Goal: Task Accomplishment & Management: Use online tool/utility

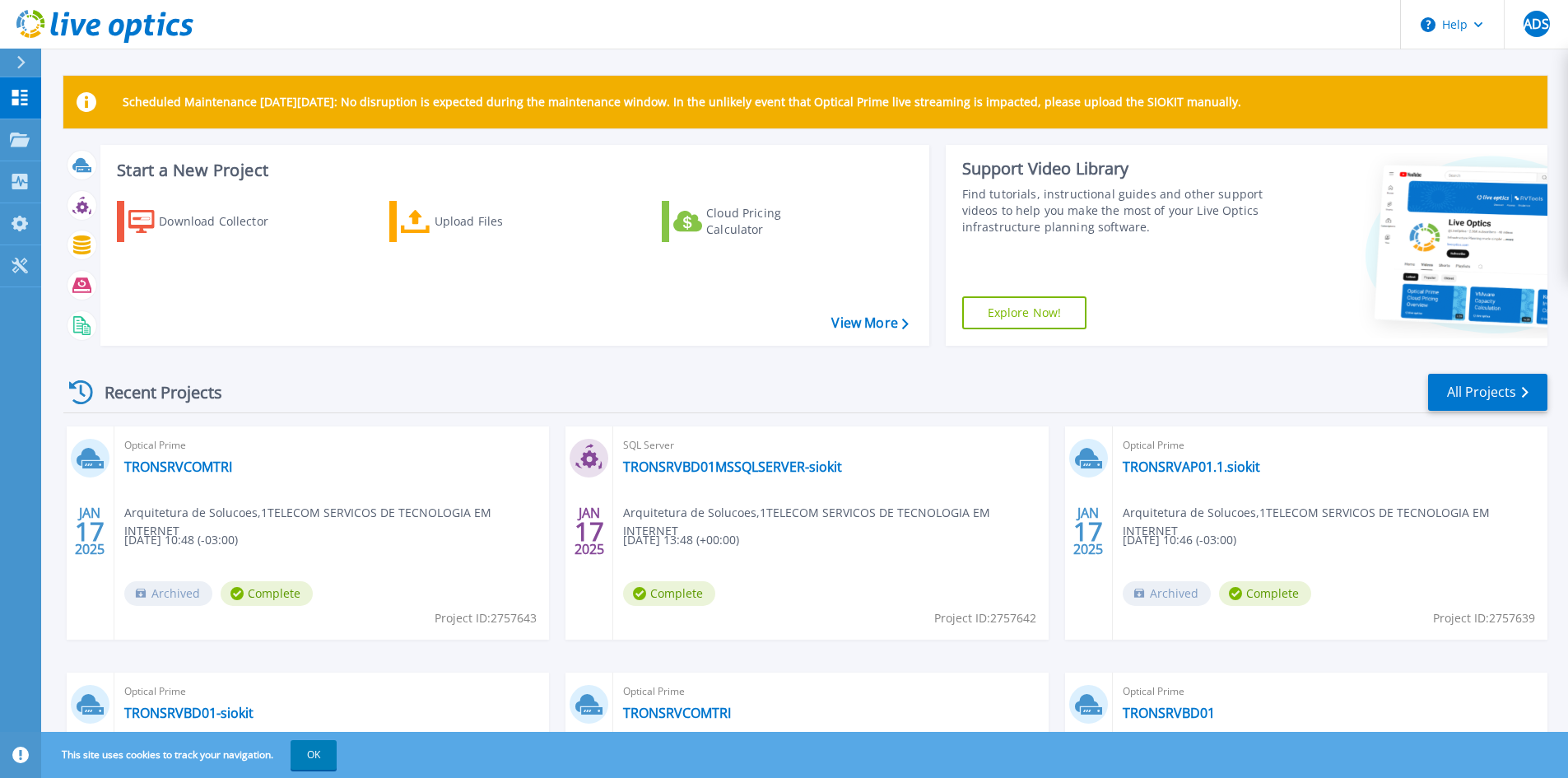
click at [21, 63] on icon at bounding box center [21, 63] width 9 height 13
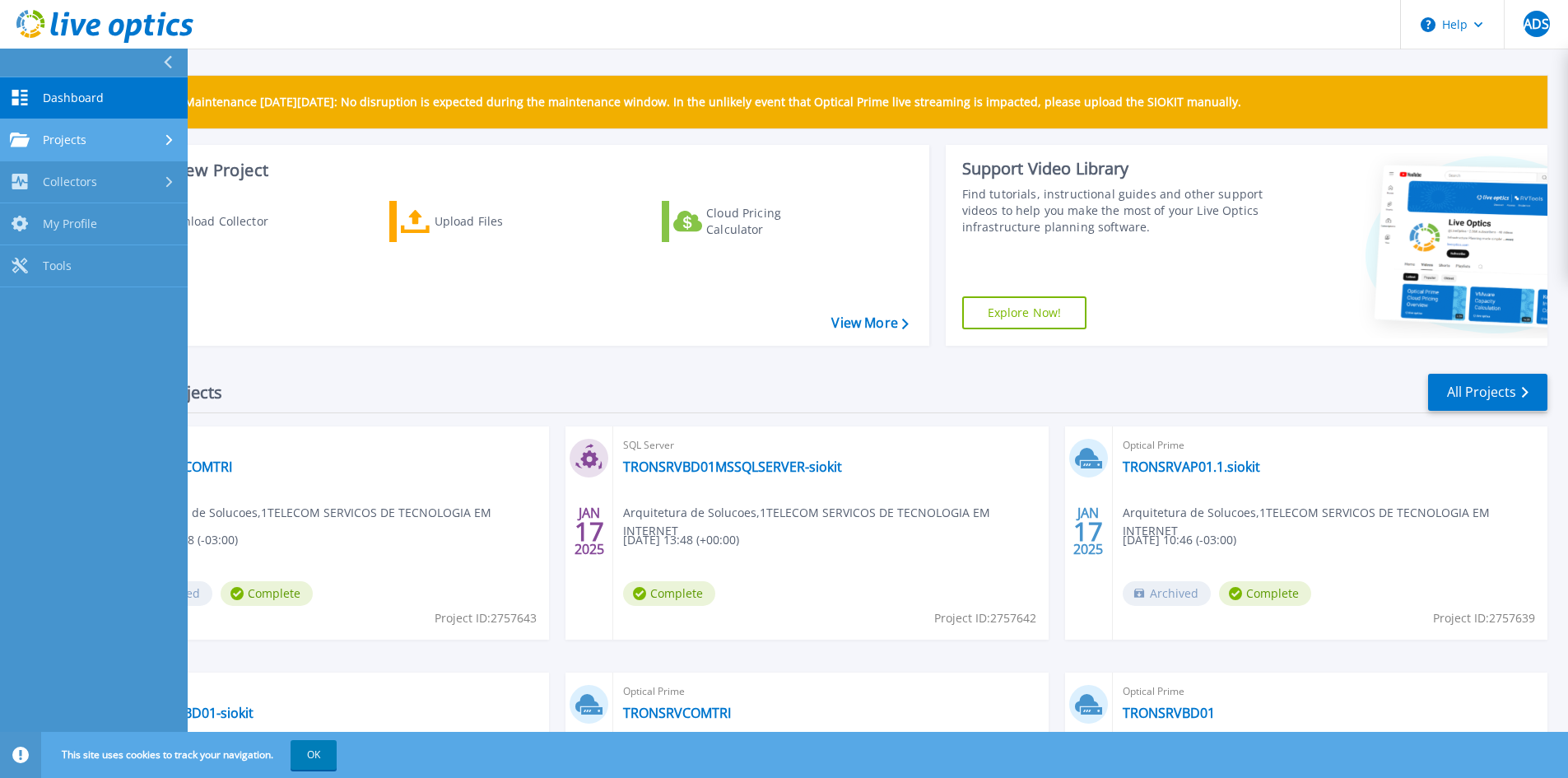
click at [114, 154] on link "Projects Projects" at bounding box center [93, 140] width 187 height 42
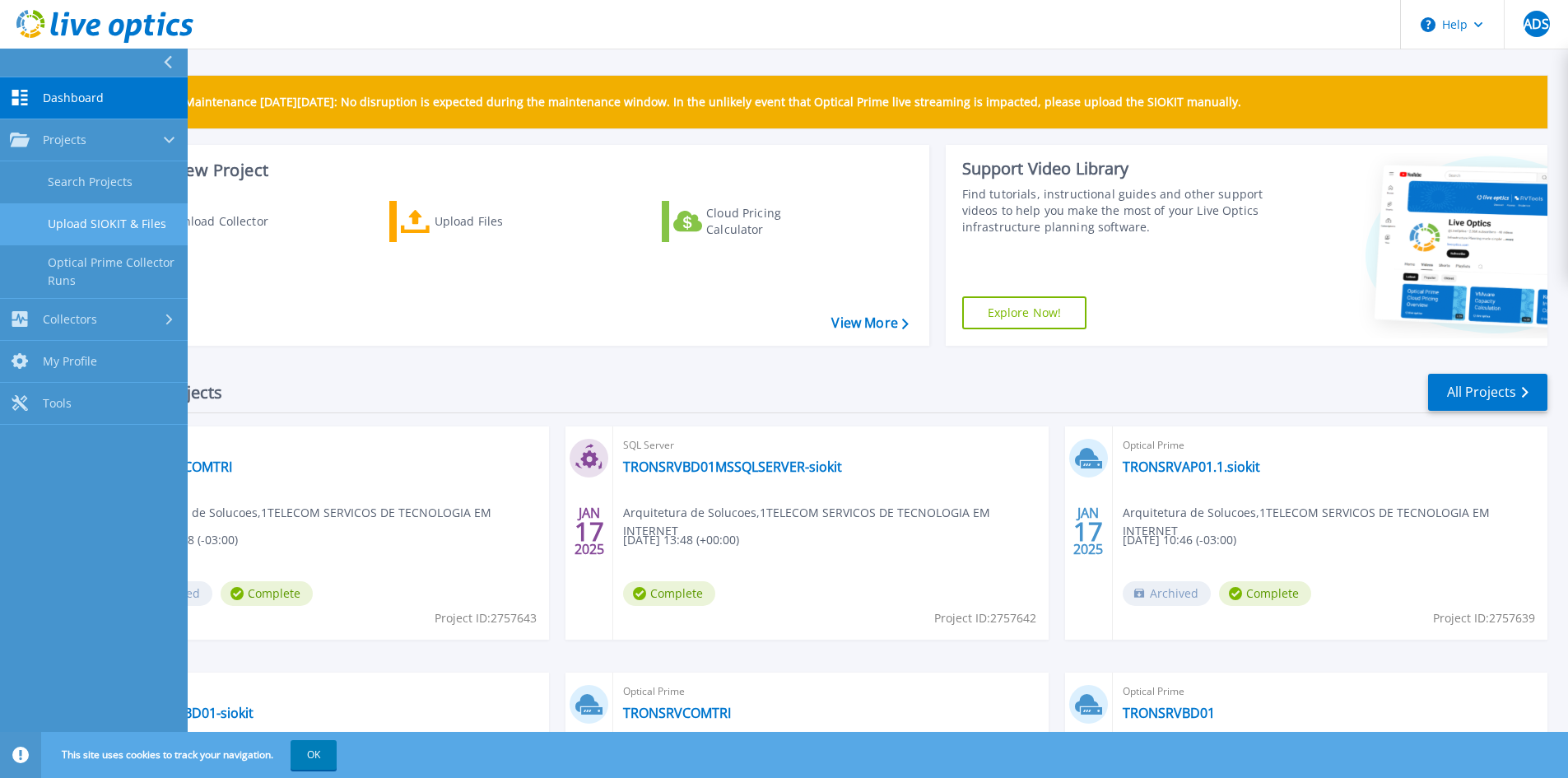
click at [122, 225] on link "Upload SIOKIT & Files" at bounding box center [93, 224] width 187 height 42
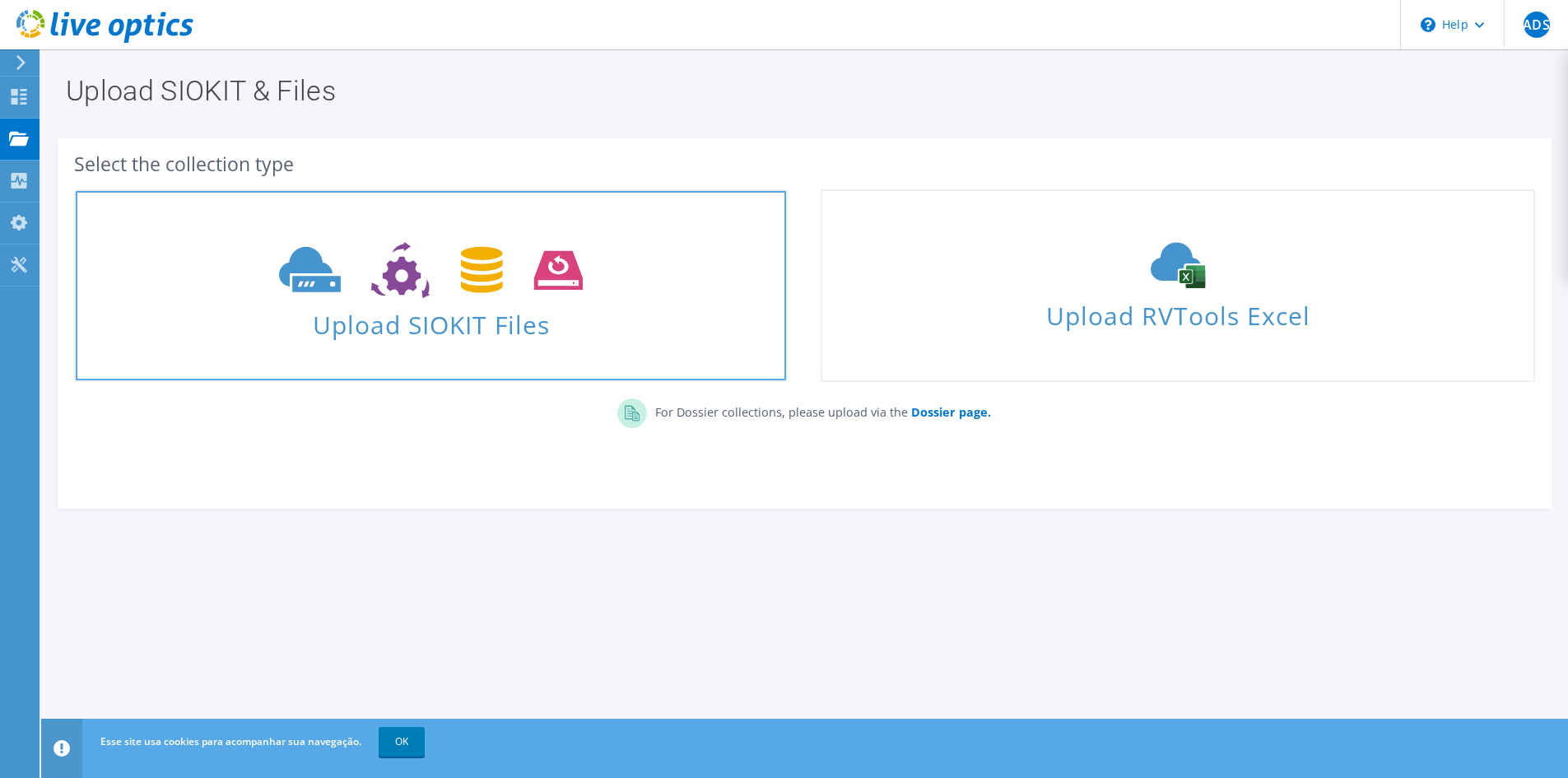
click at [413, 317] on span "Upload SIOKIT Files" at bounding box center [431, 320] width 710 height 36
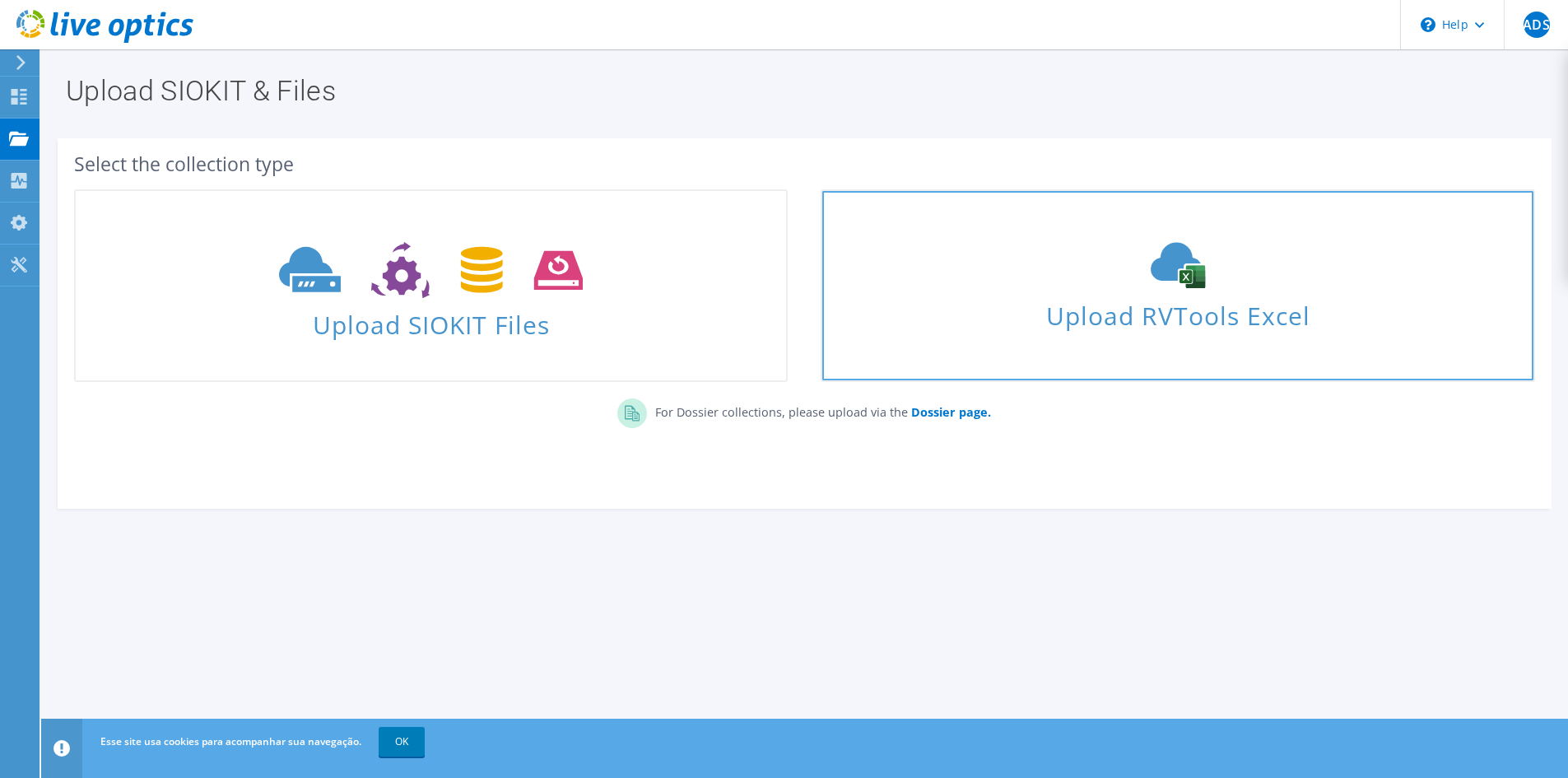
click at [1101, 315] on span "Upload RVTools Excel" at bounding box center [1177, 311] width 710 height 36
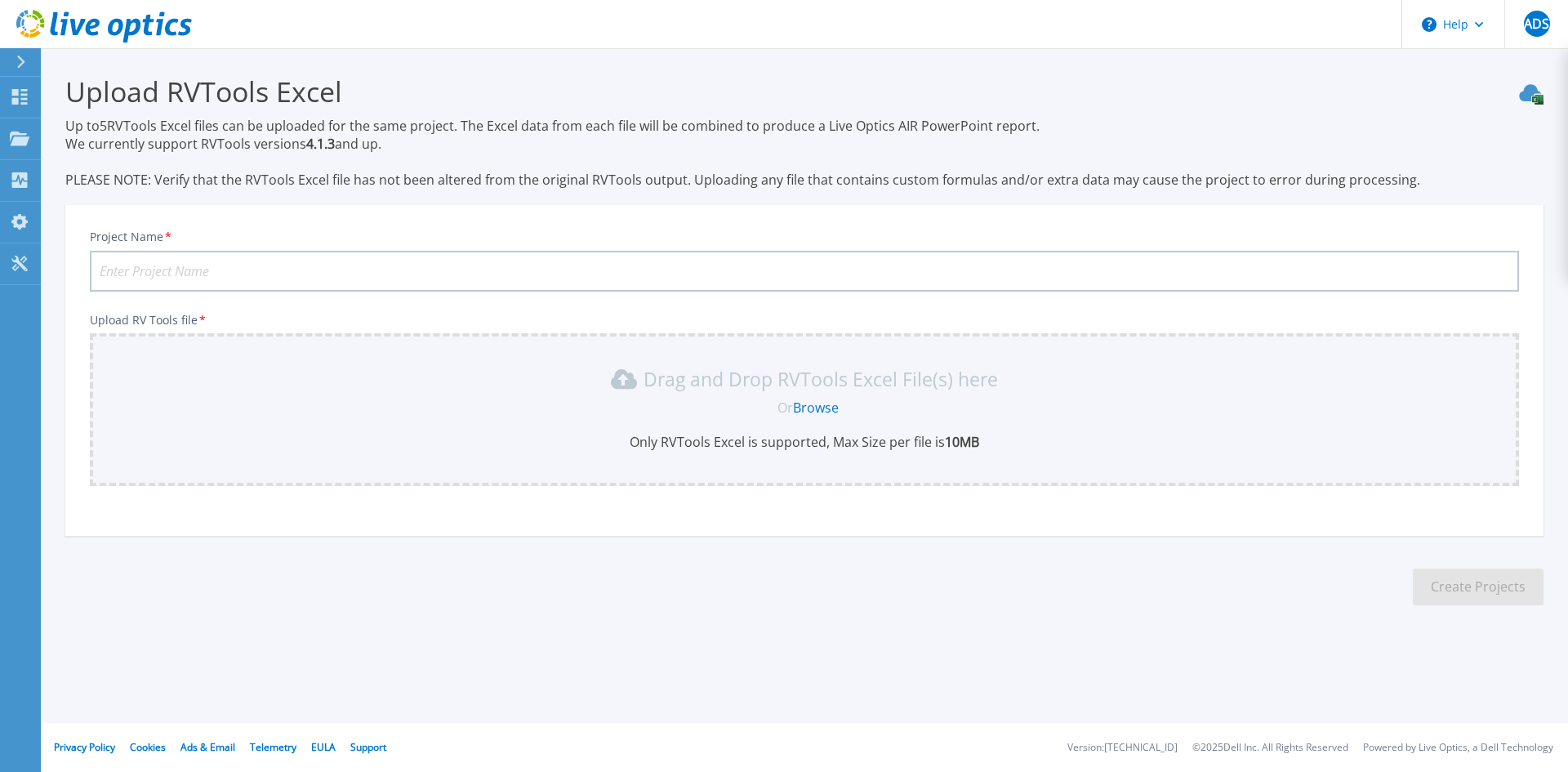
click at [447, 262] on input "Project Name *" at bounding box center [804, 271] width 1430 height 41
type input "Hebron"
click at [811, 405] on link "Browse" at bounding box center [816, 408] width 46 height 18
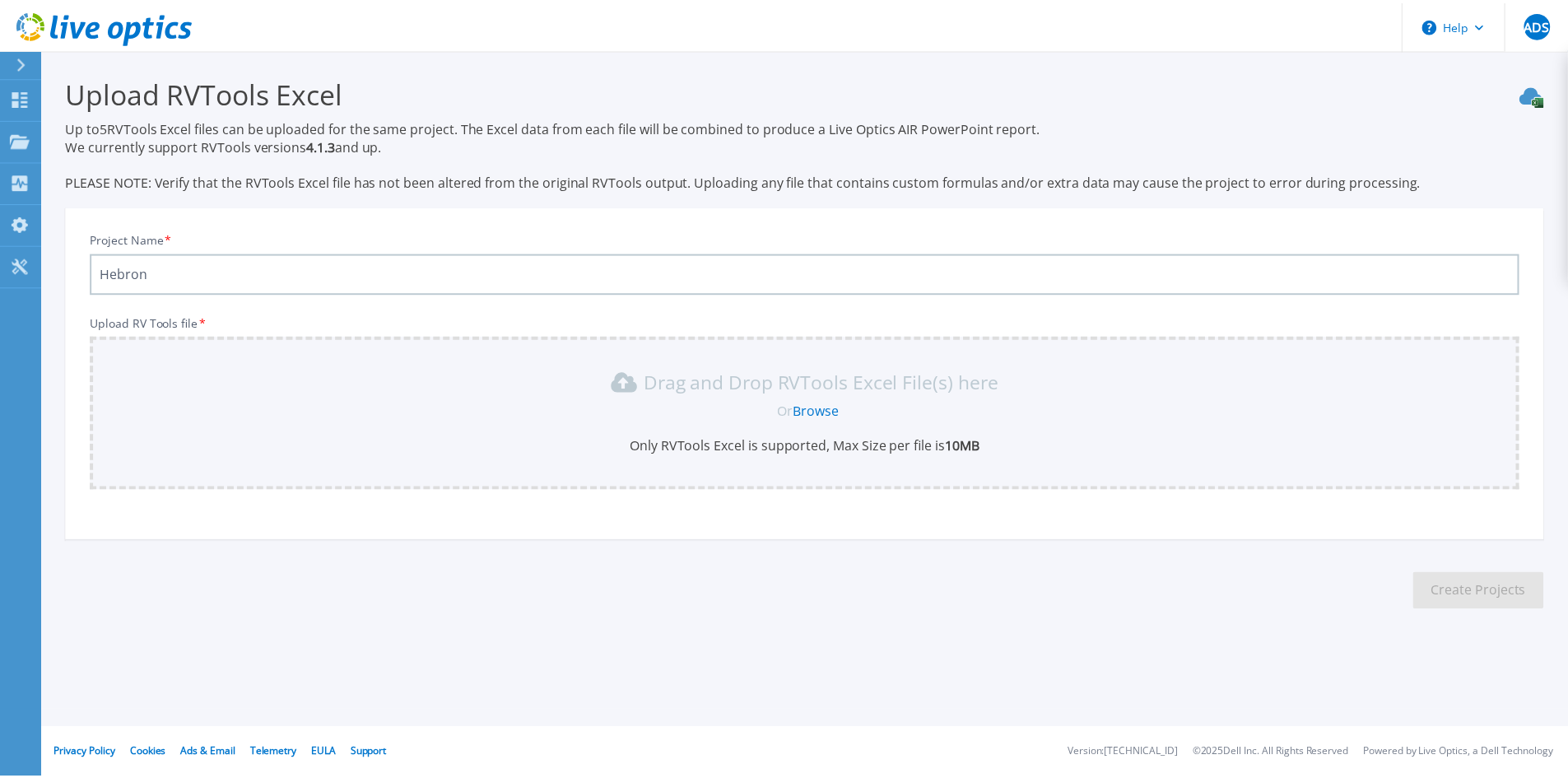
scroll to position [11, 0]
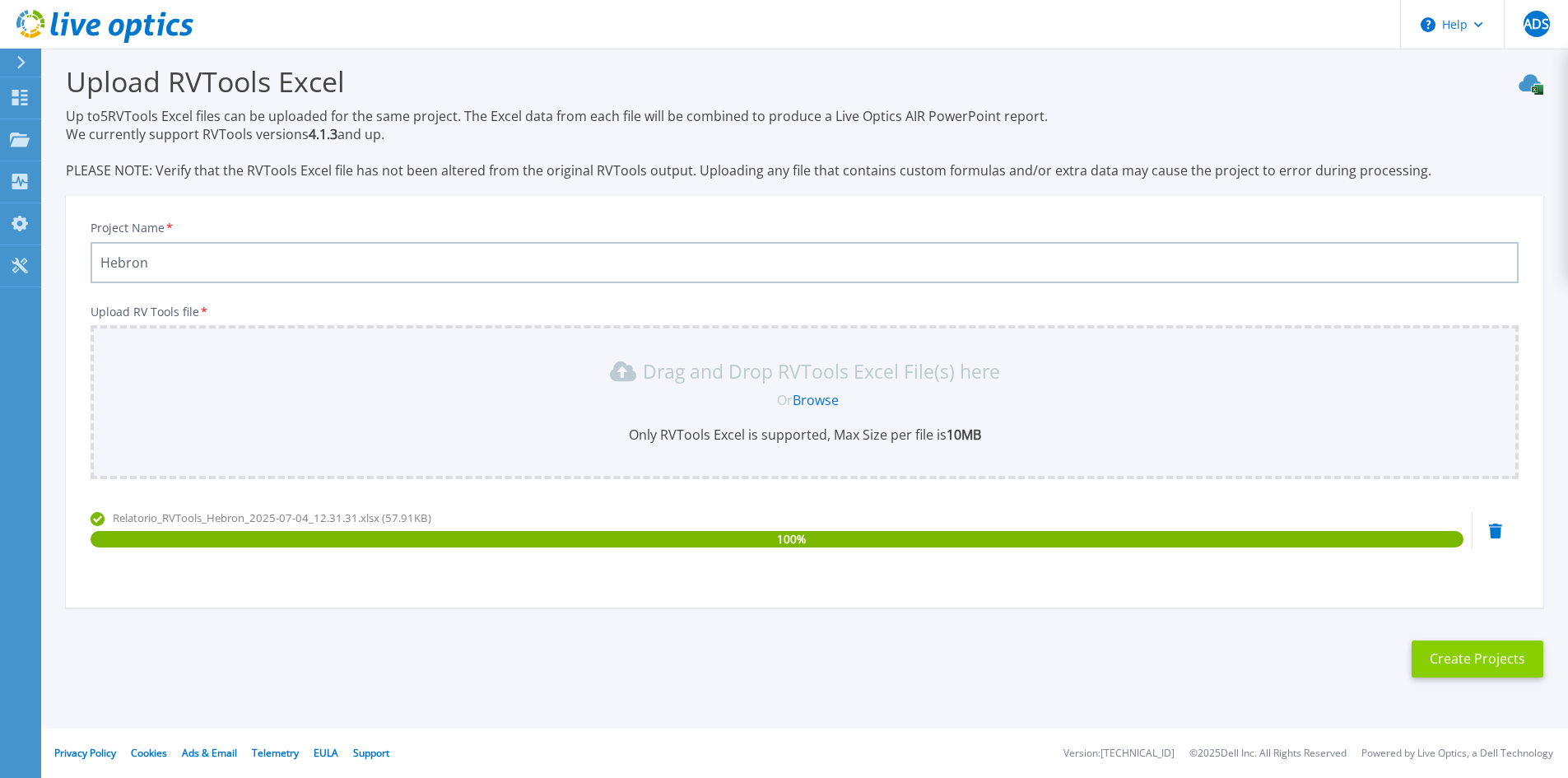
click at [1466, 663] on button "Create Projects" at bounding box center [1478, 659] width 132 height 37
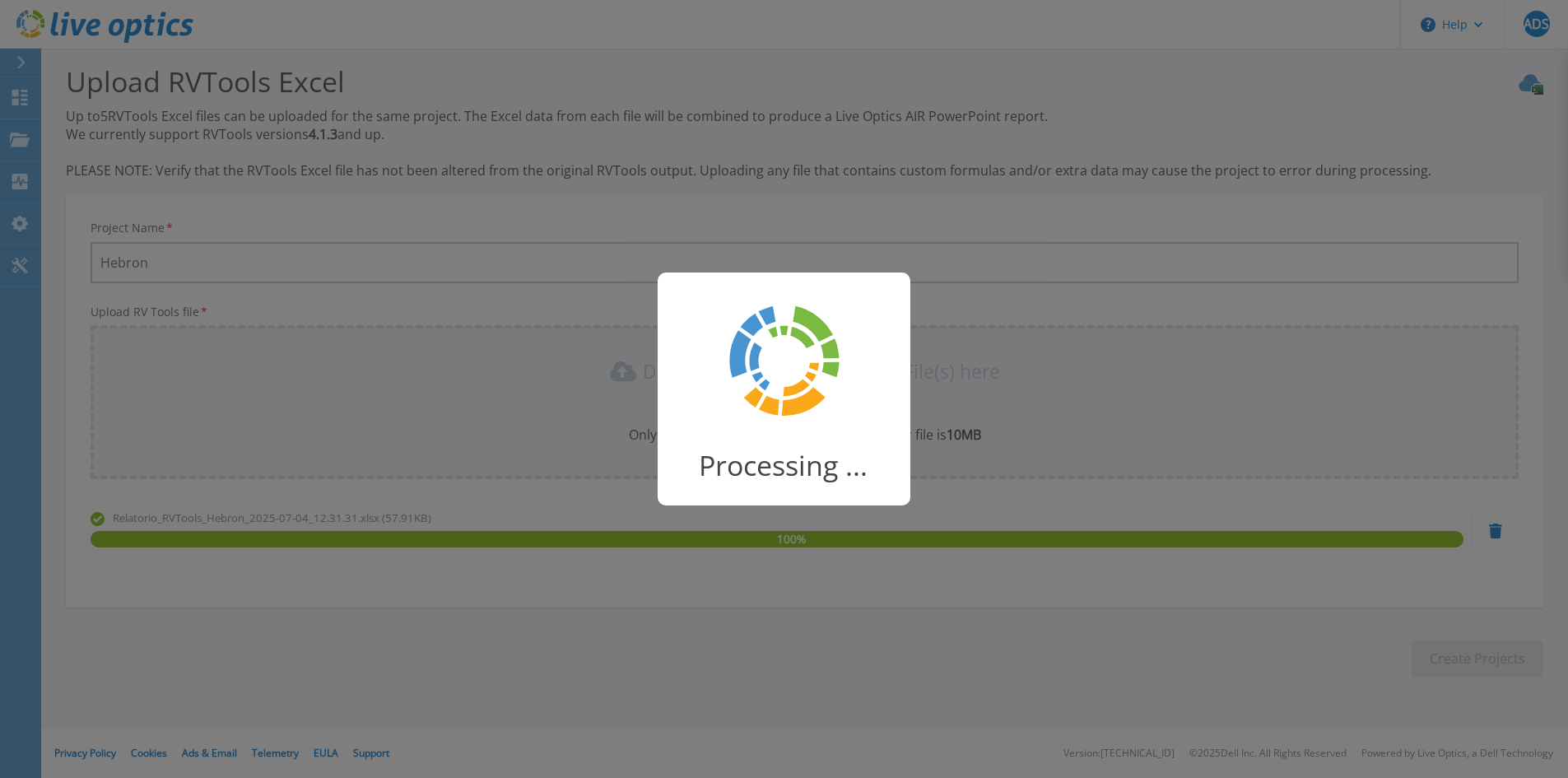
scroll to position [4, 0]
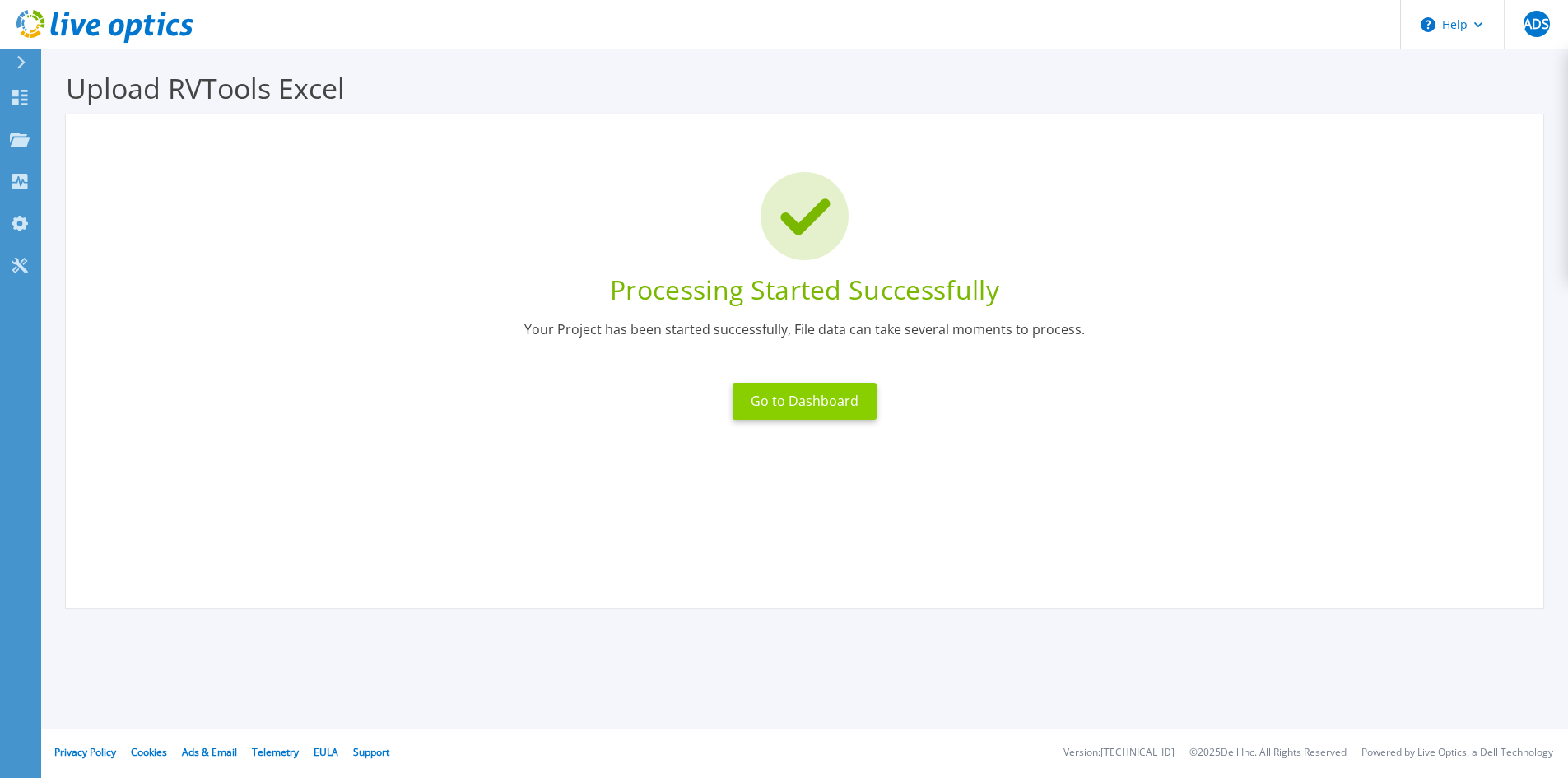
click at [831, 397] on button "Go to Dashboard" at bounding box center [804, 401] width 144 height 37
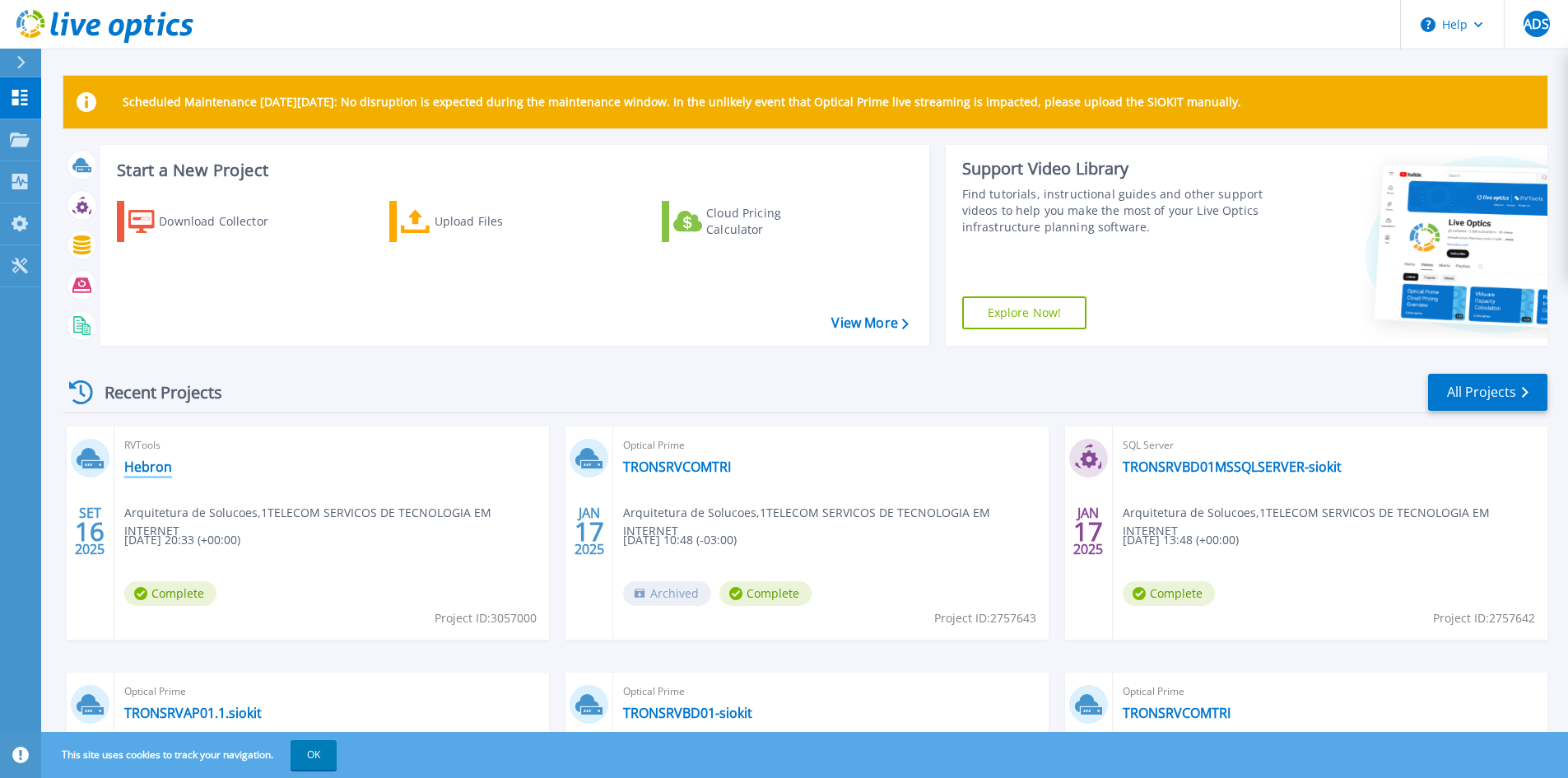
click at [149, 469] on link "Hebron" at bounding box center [149, 467] width 48 height 17
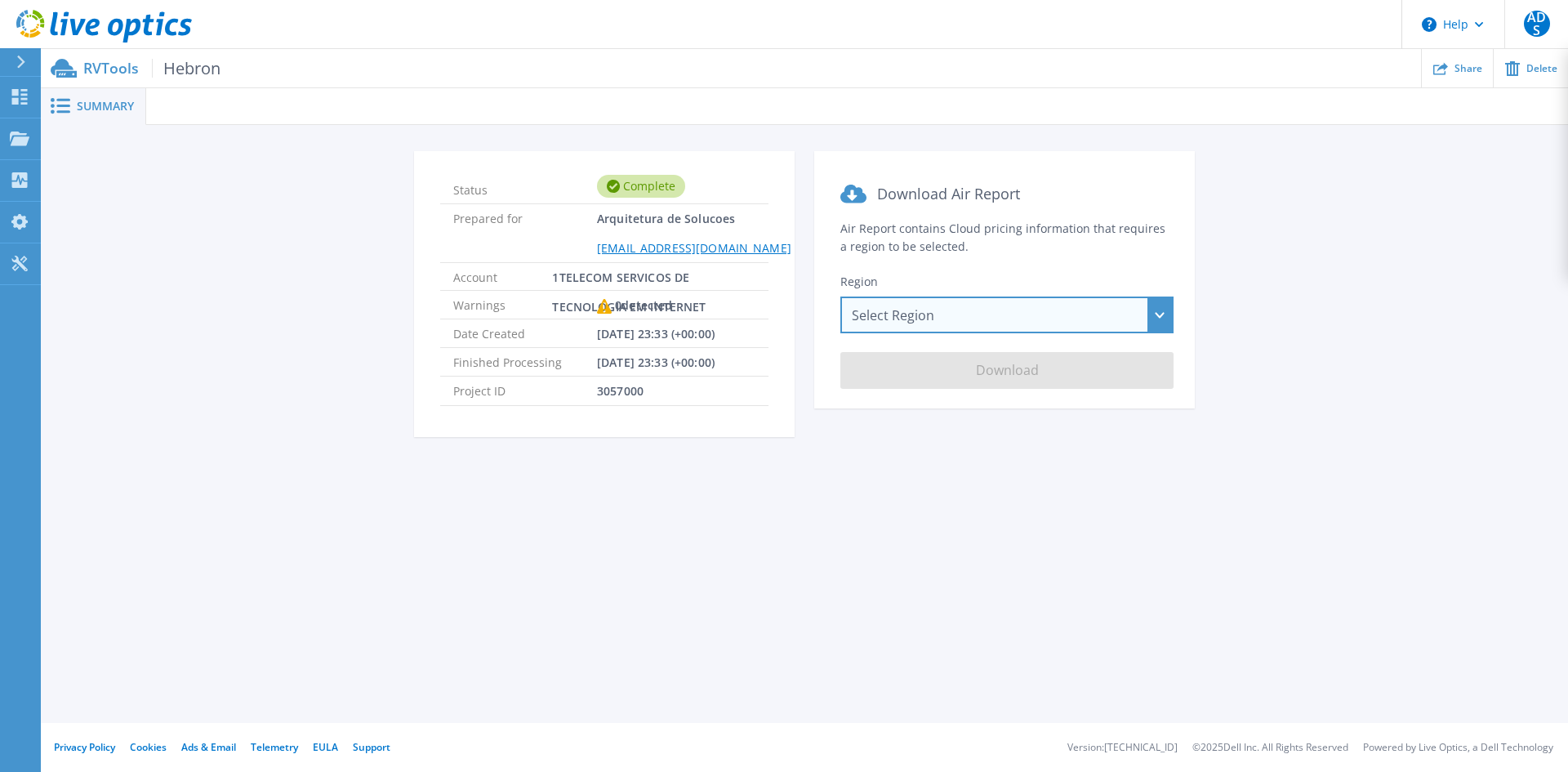
click at [927, 316] on div "Select Region [GEOGRAPHIC_DATA] ([GEOGRAPHIC_DATA]) [GEOGRAPHIC_DATA] ([GEOGRAP…" at bounding box center [1007, 315] width 333 height 37
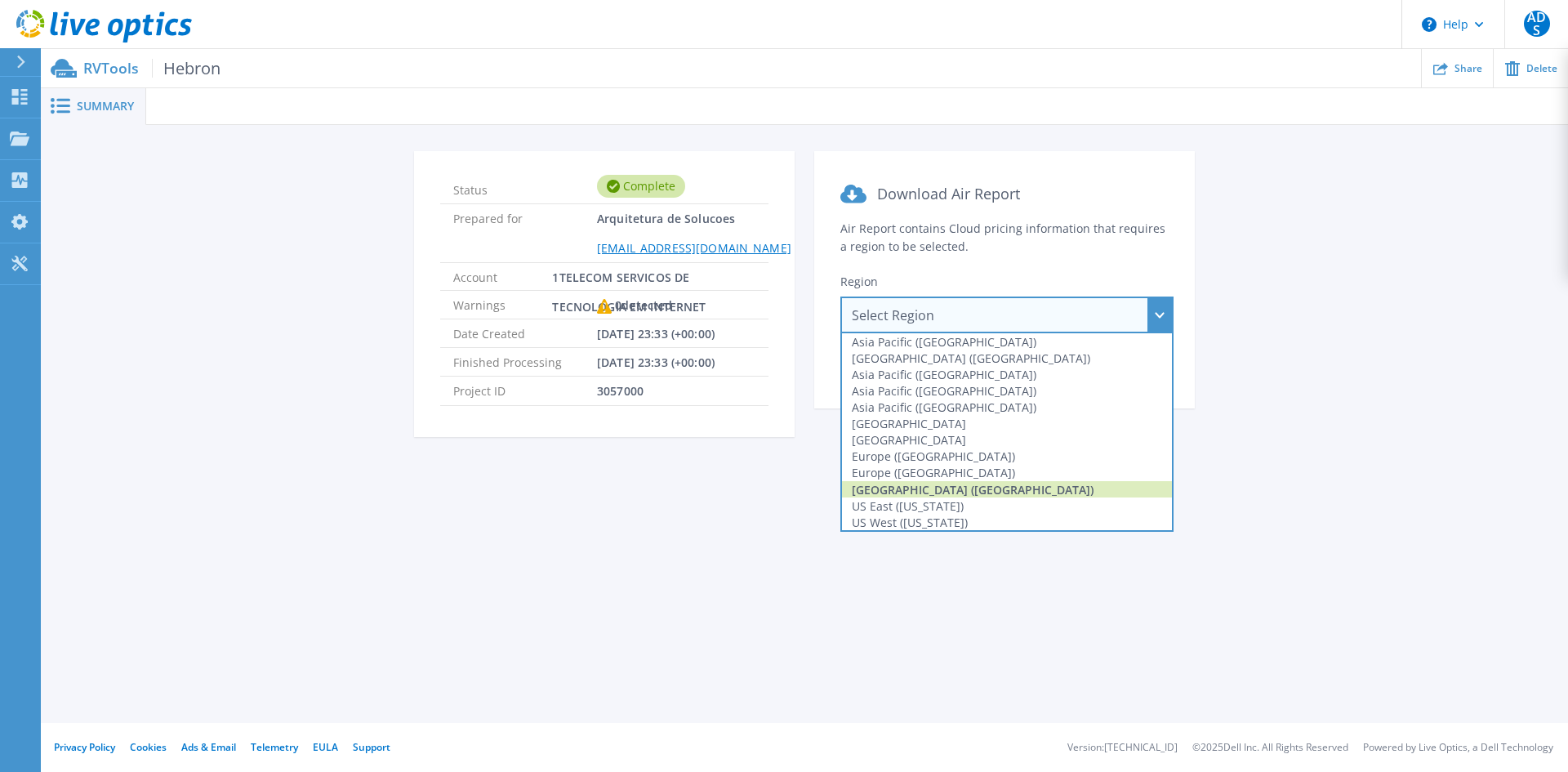
click at [958, 490] on div "[GEOGRAPHIC_DATA] ([GEOGRAPHIC_DATA])" at bounding box center [1007, 489] width 330 height 16
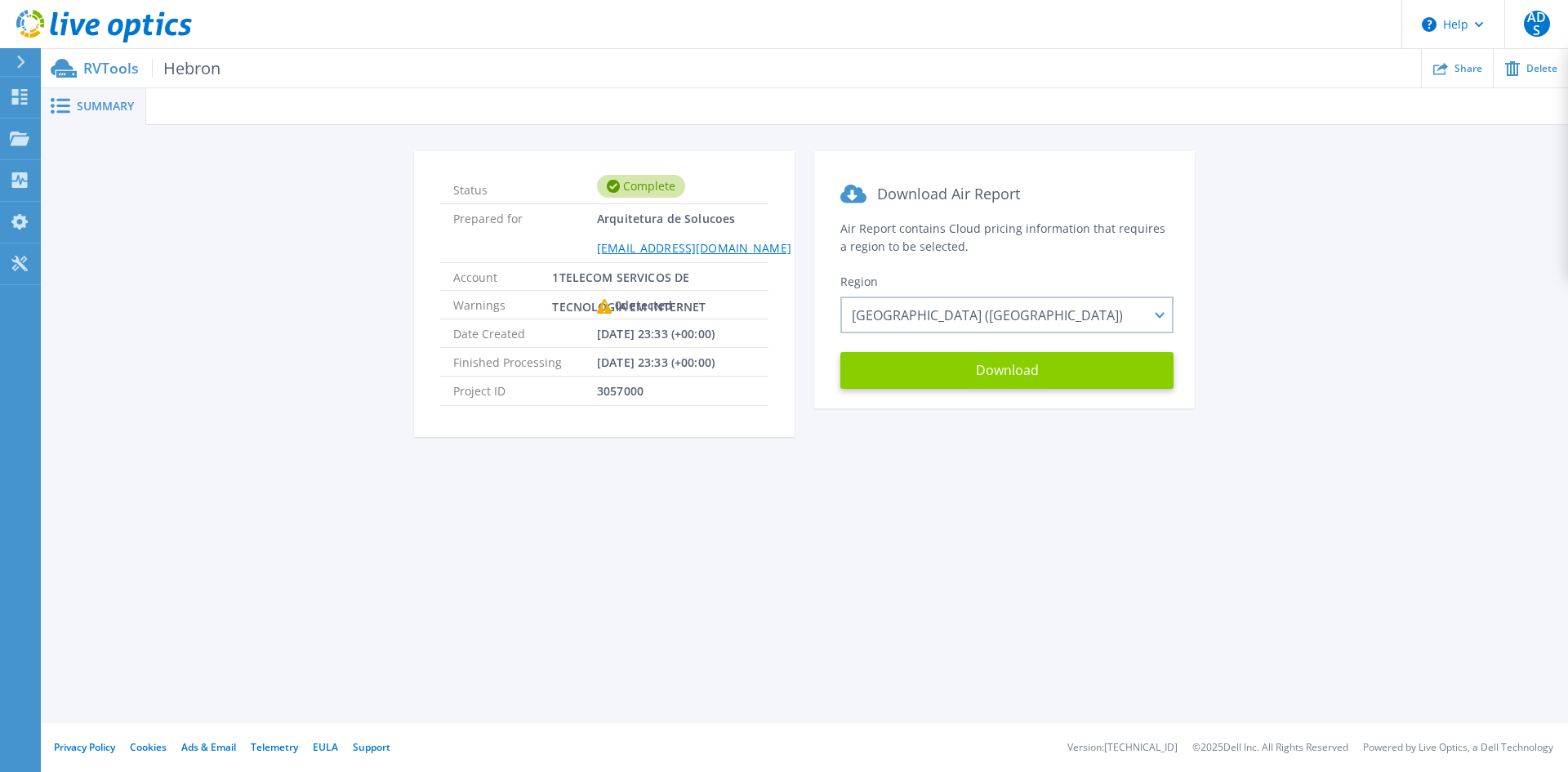
click at [1004, 372] on button "Download" at bounding box center [1007, 370] width 333 height 37
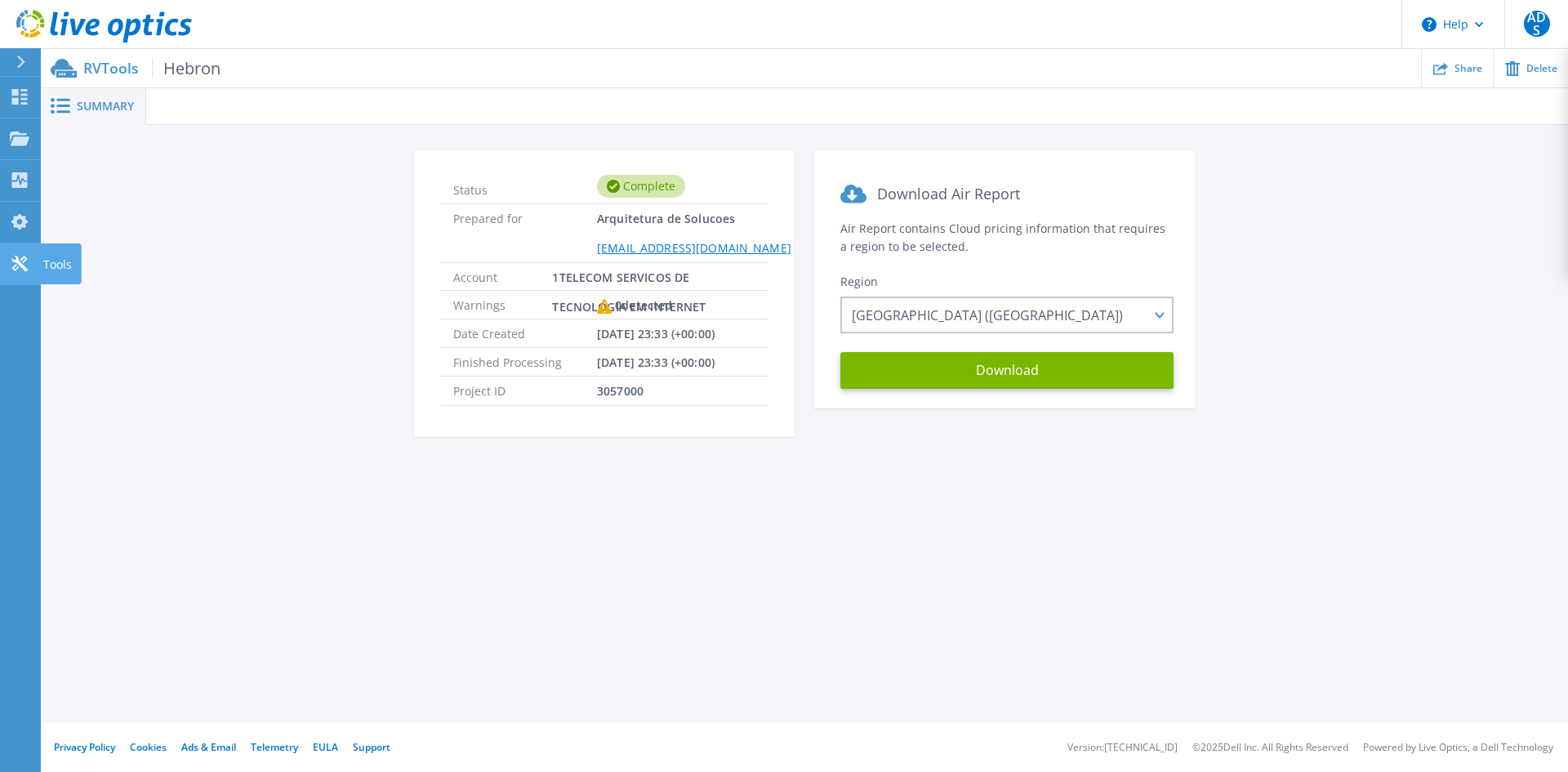
click at [25, 263] on icon at bounding box center [20, 263] width 20 height 16
click at [15, 58] on div at bounding box center [28, 62] width 26 height 28
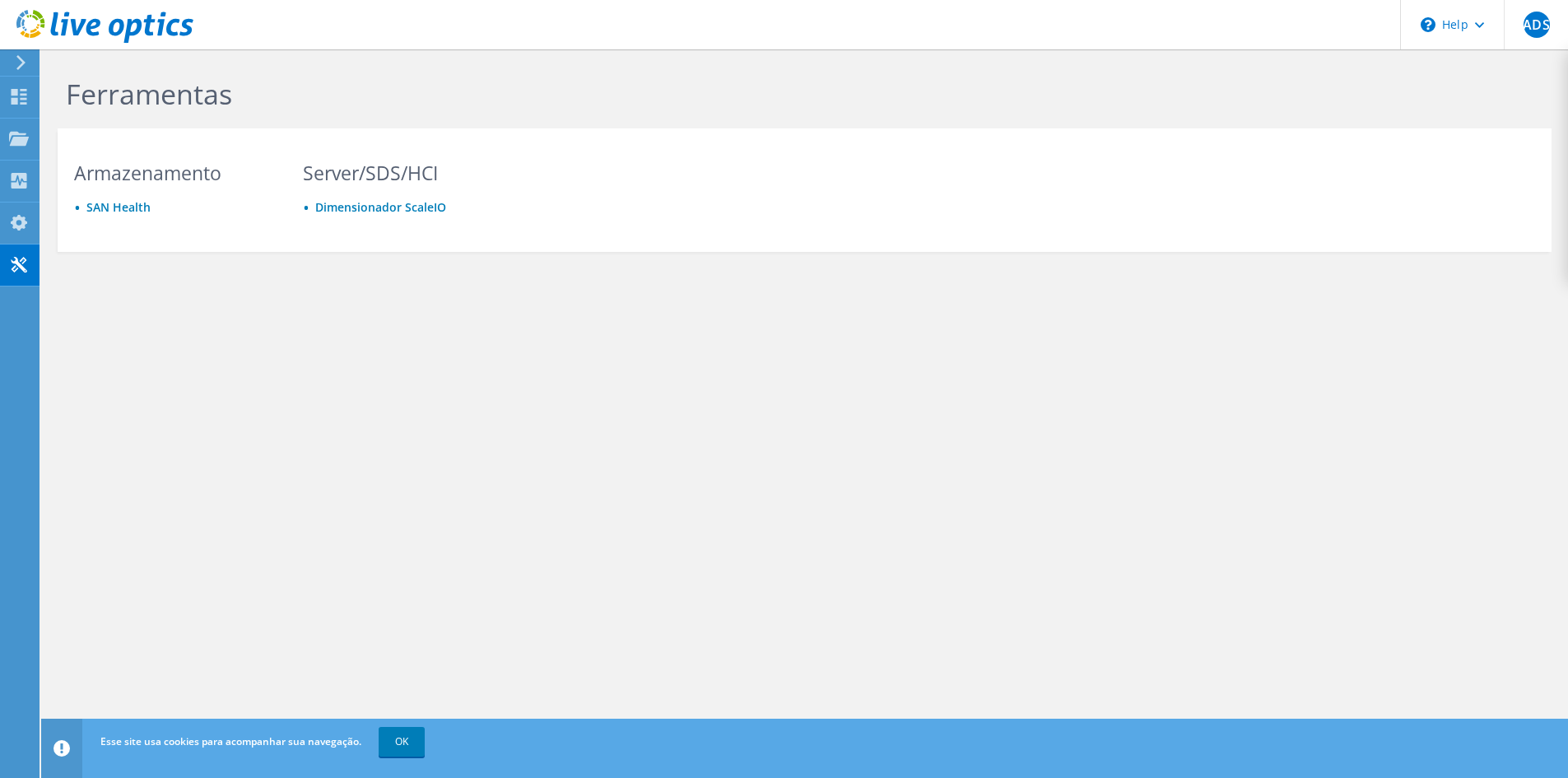
click at [20, 59] on icon at bounding box center [21, 63] width 12 height 15
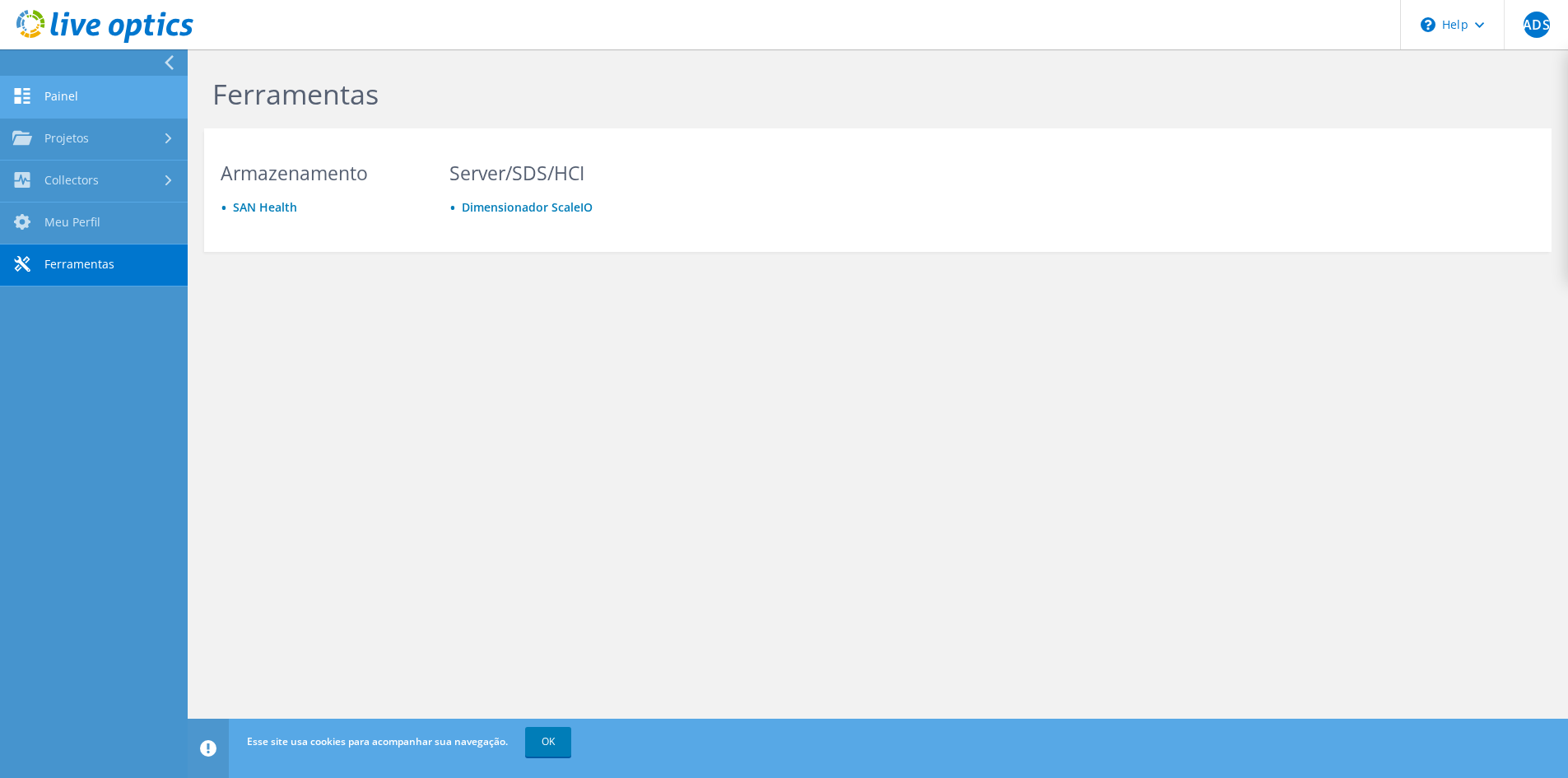
click at [59, 93] on link "Painel" at bounding box center [93, 97] width 187 height 42
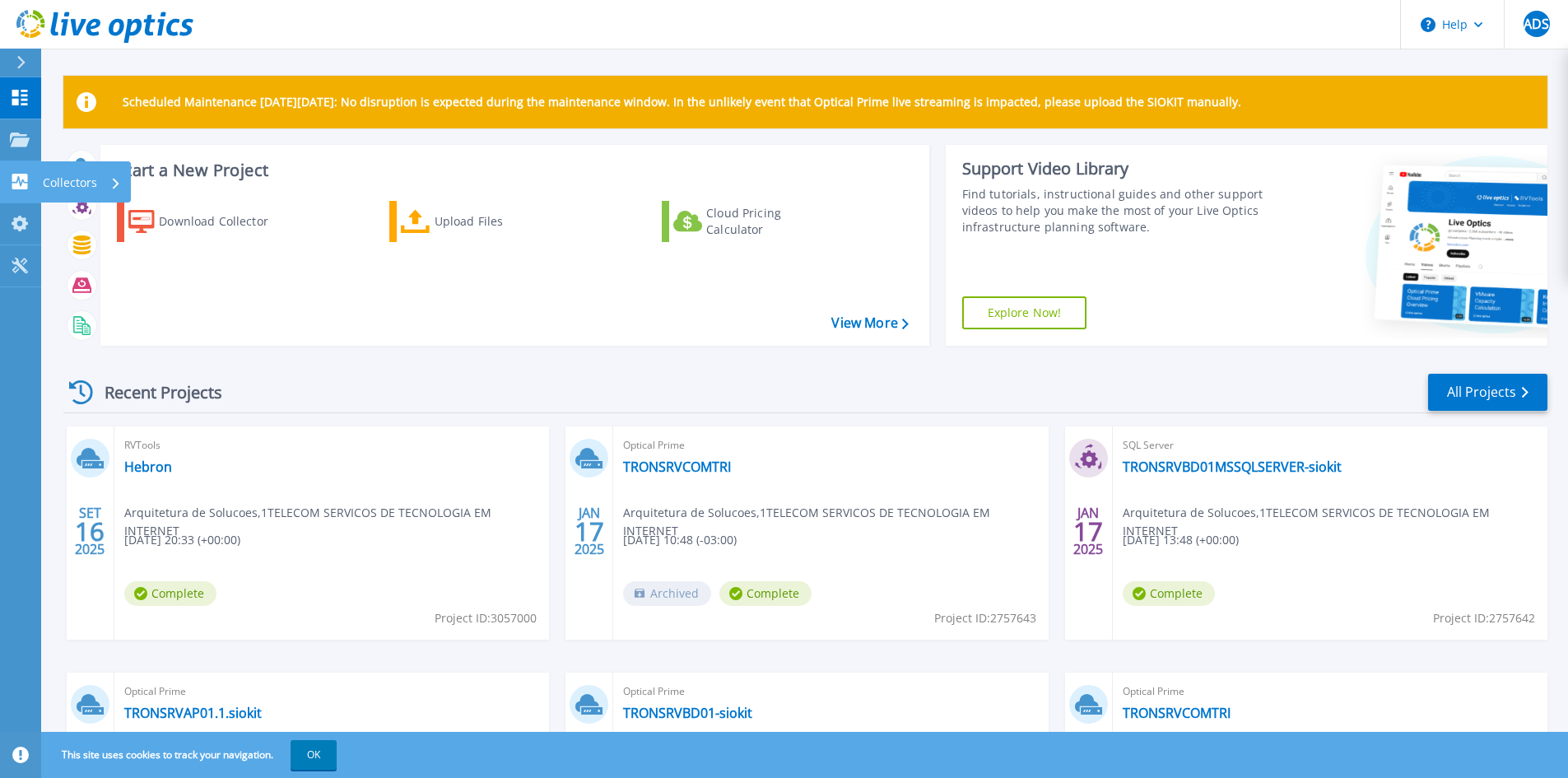
click at [18, 183] on icon at bounding box center [20, 181] width 16 height 16
